Goal: Navigation & Orientation: Find specific page/section

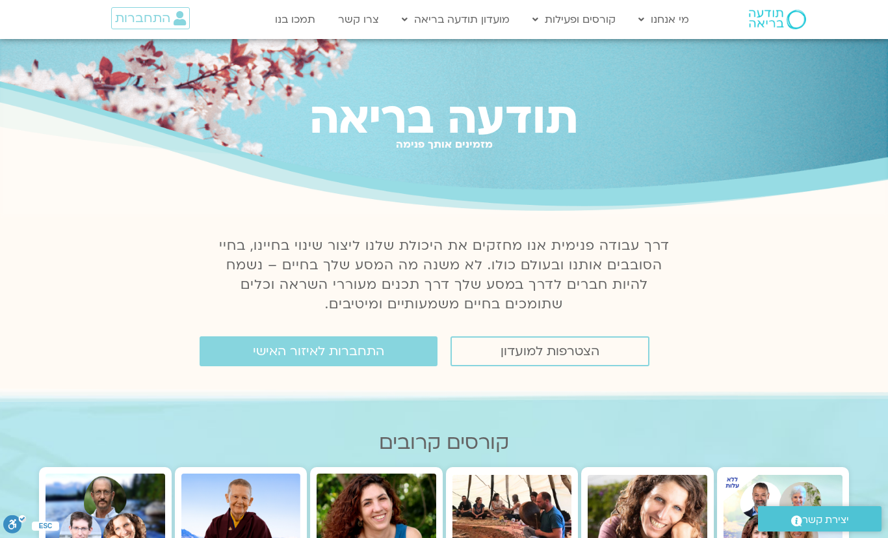
click at [348, 349] on span "התחברות לאיזור האישי" at bounding box center [318, 351] width 131 height 14
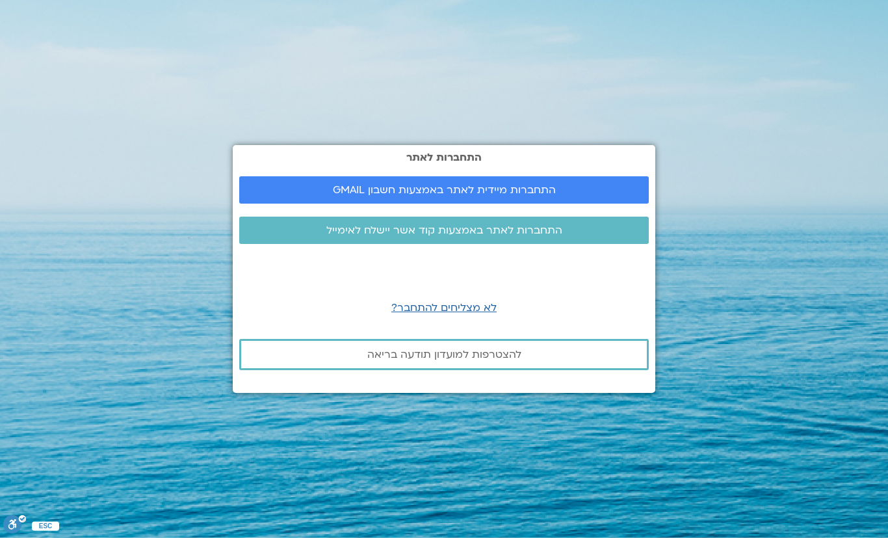
click at [533, 196] on span "התחברות מיידית לאתר באמצעות חשבון GMAIL" at bounding box center [444, 190] width 223 height 12
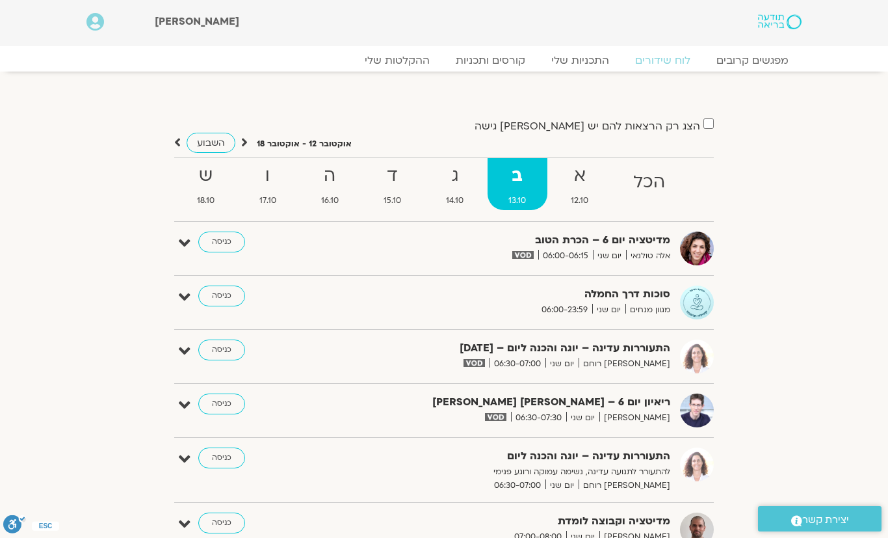
click at [223, 291] on link "כניסה" at bounding box center [221, 295] width 47 height 21
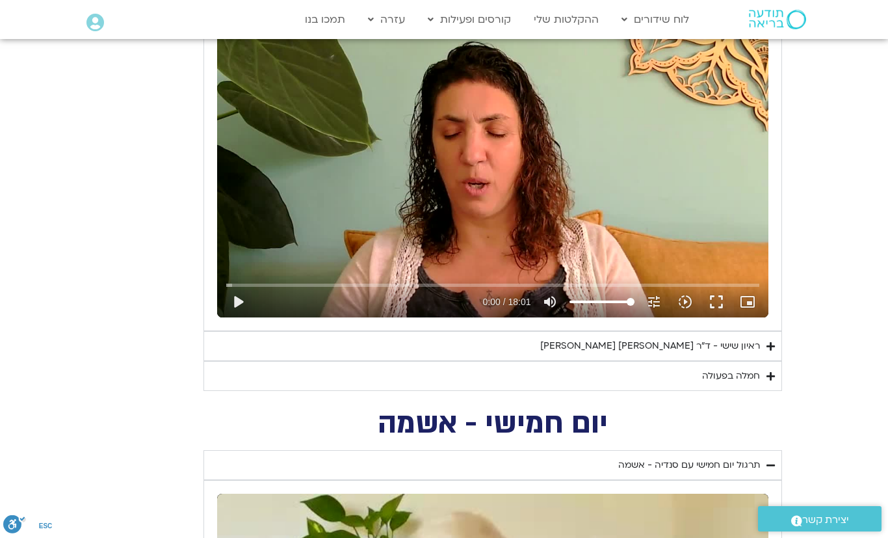
scroll to position [1151, 0]
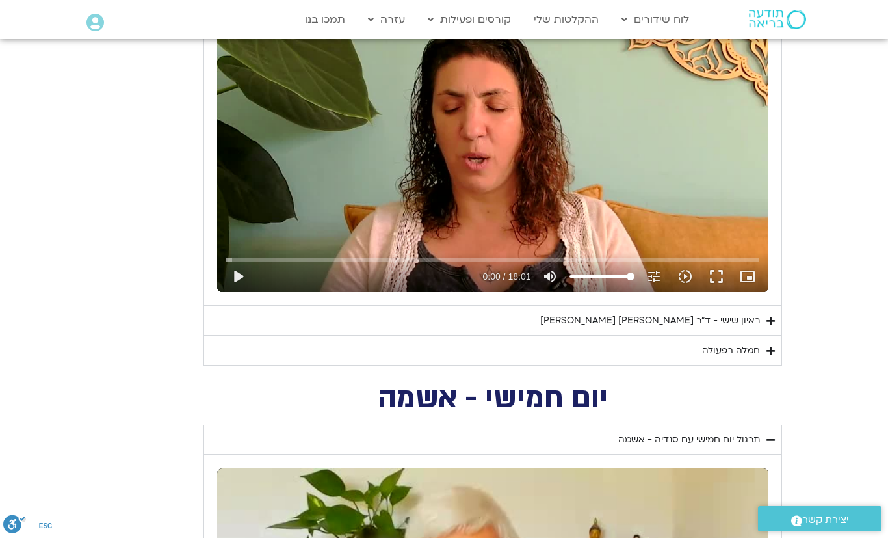
click at [767, 319] on icon "Accordion. Open links with Enter or Space, close with Escape, and navigate with…" at bounding box center [771, 321] width 8 height 10
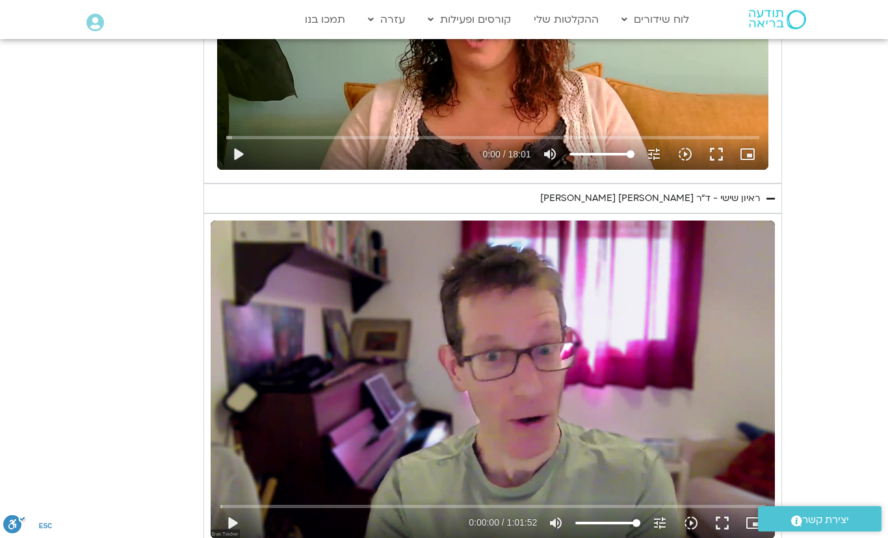
scroll to position [1305, 0]
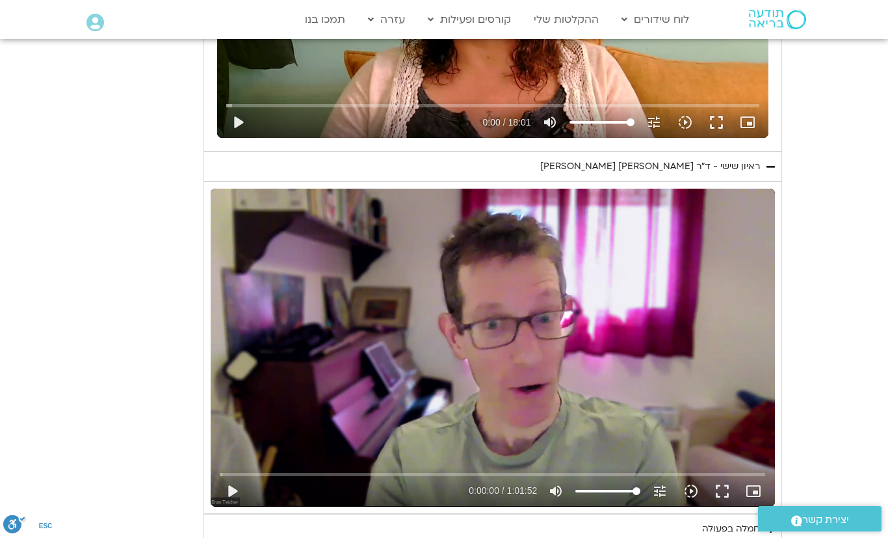
click at [771, 170] on summary "ראיון שישי - ד"ר [PERSON_NAME] [PERSON_NAME]" at bounding box center [493, 167] width 579 height 30
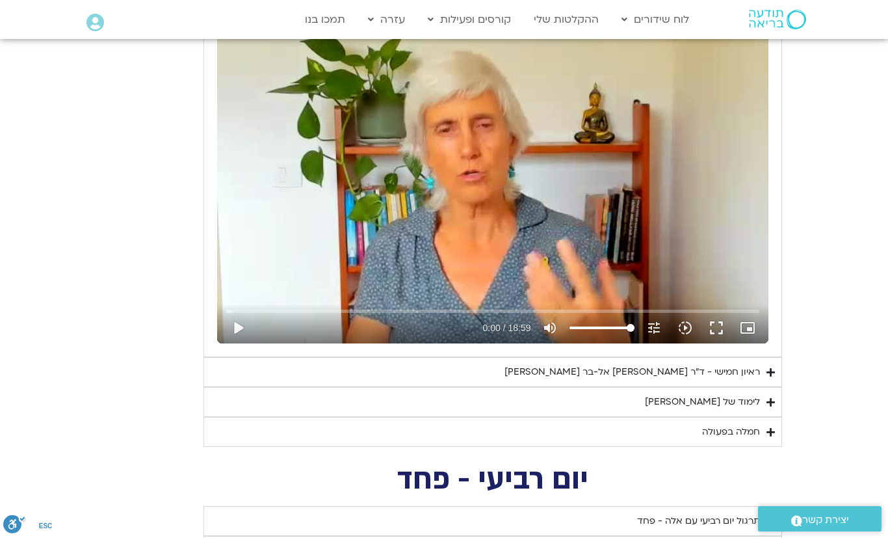
scroll to position [1587, 0]
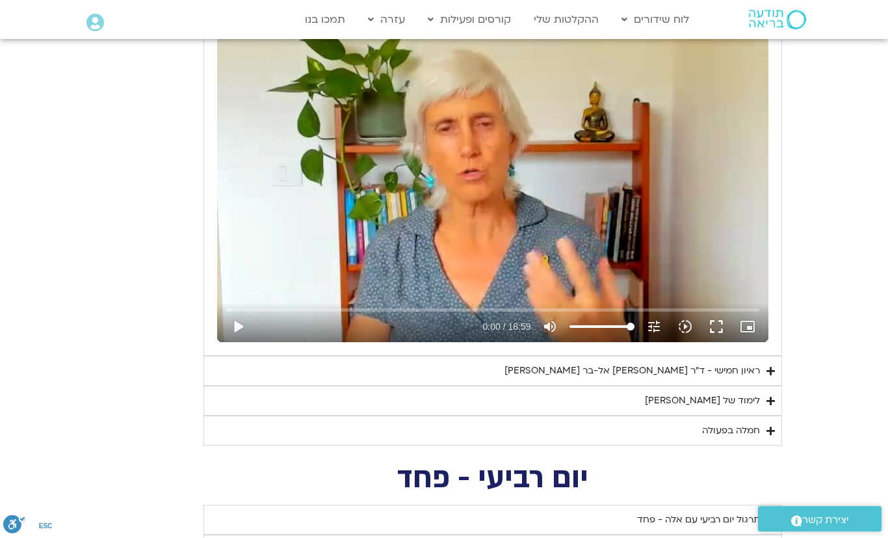
click at [763, 398] on summary "לימוד של [PERSON_NAME]" at bounding box center [493, 401] width 579 height 30
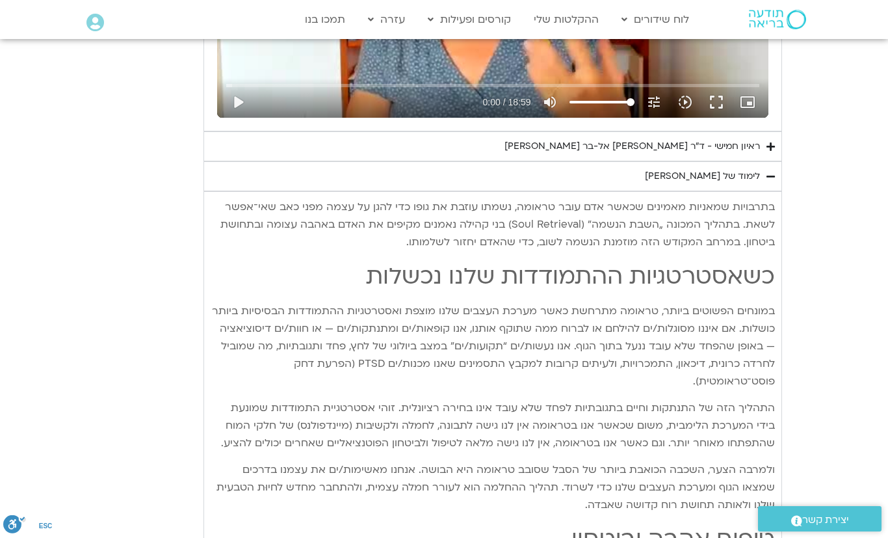
scroll to position [1702, 0]
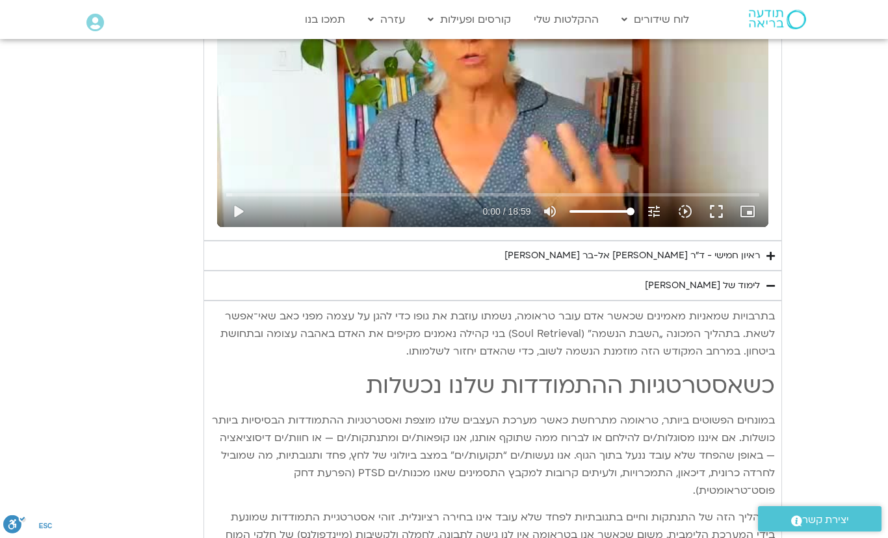
click at [763, 280] on summary "לימוד של [PERSON_NAME]" at bounding box center [493, 285] width 579 height 30
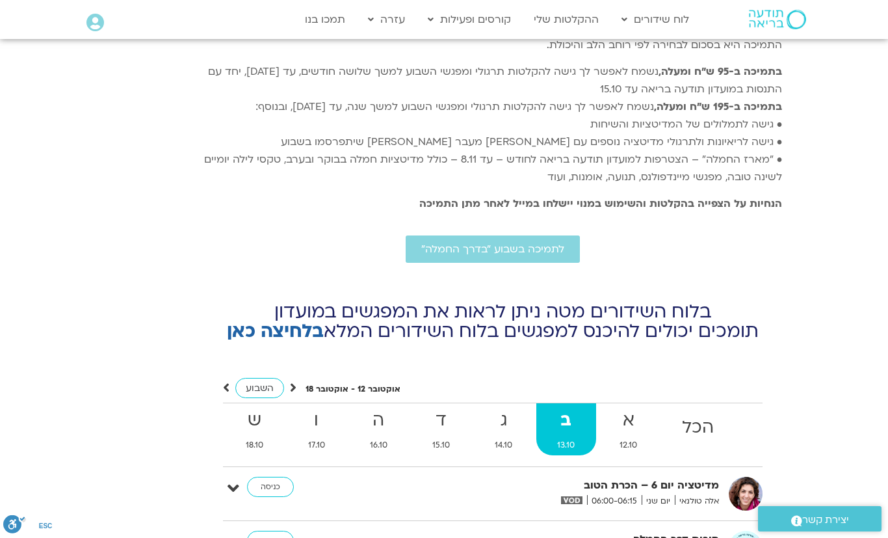
scroll to position [4431, 0]
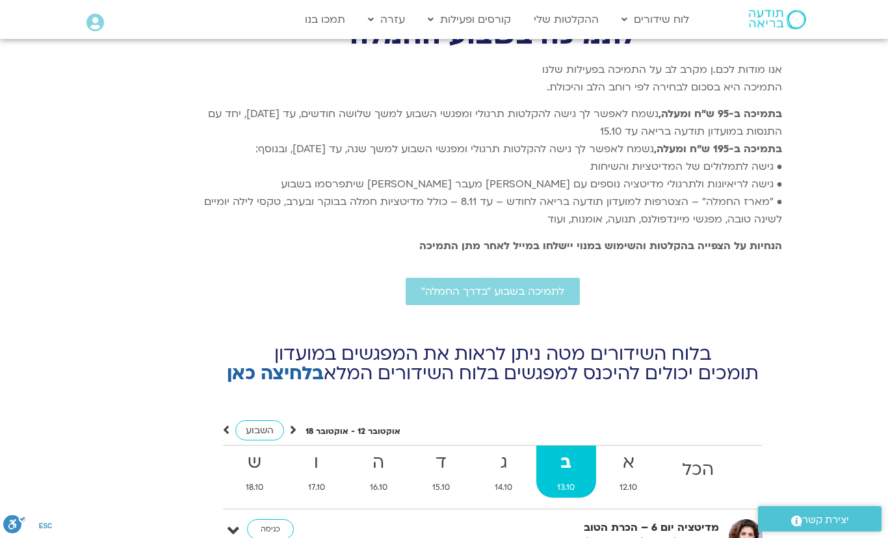
click at [524, 285] on span "לתמיכה בשבוע ״בדרך החמלה״" at bounding box center [492, 291] width 143 height 12
